Goal: Task Accomplishment & Management: Manage account settings

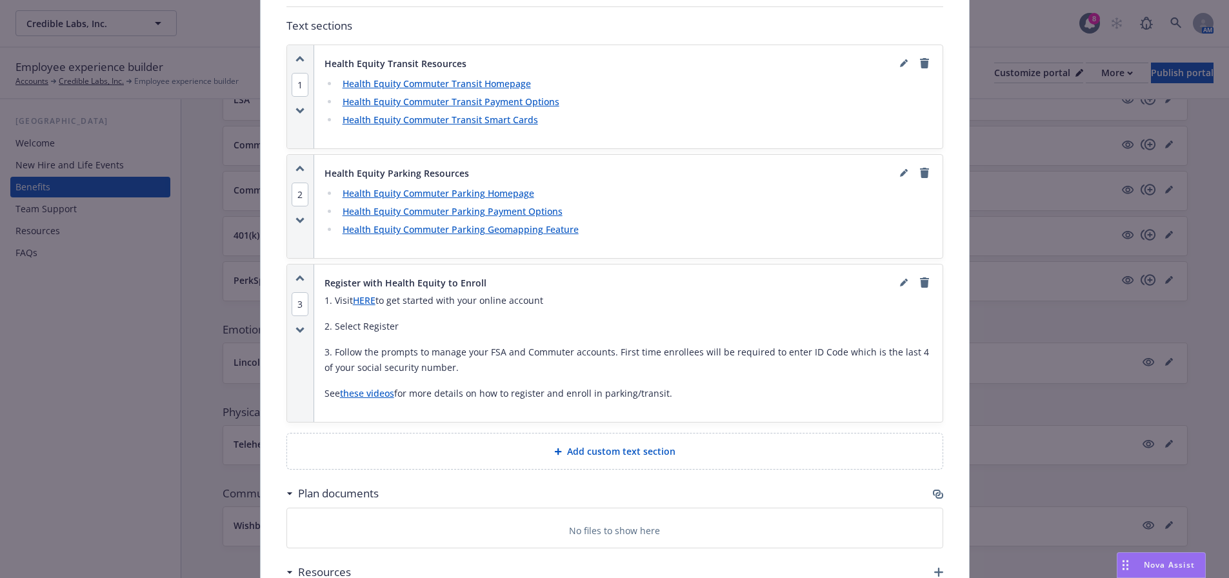
scroll to position [1125, 0]
